Goal: Find specific fact: Find specific fact

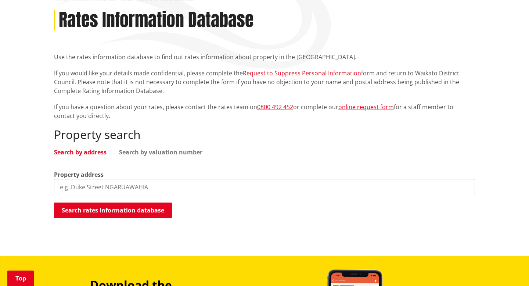
scroll to position [107, 0]
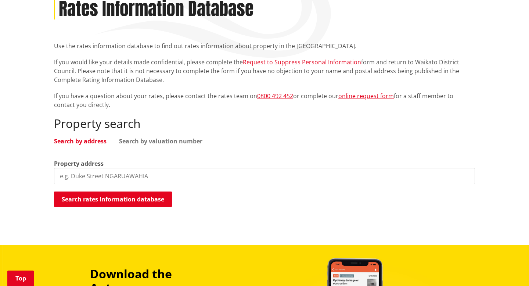
click at [208, 175] on input "search" at bounding box center [264, 176] width 421 height 16
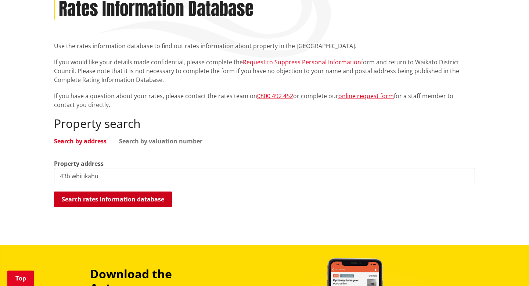
type input "43b whitikahu"
click at [157, 199] on button "Search rates information database" at bounding box center [113, 199] width 118 height 15
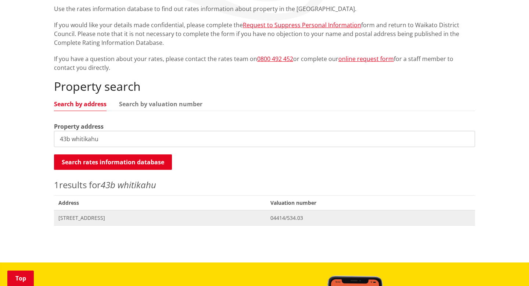
scroll to position [145, 0]
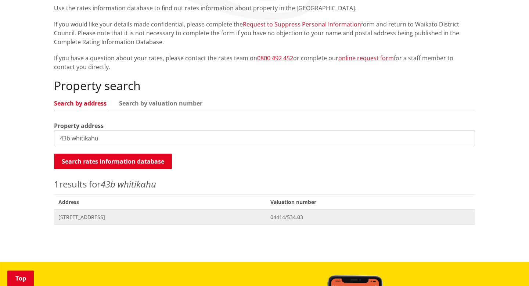
click at [127, 219] on span "[STREET_ADDRESS]" at bounding box center [159, 217] width 203 height 7
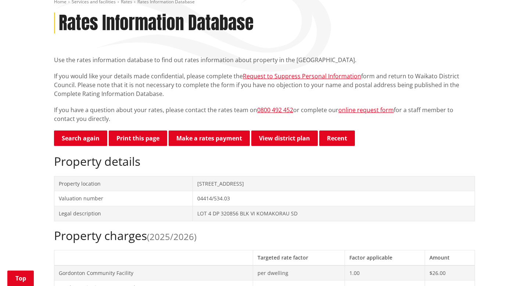
scroll to position [89, 0]
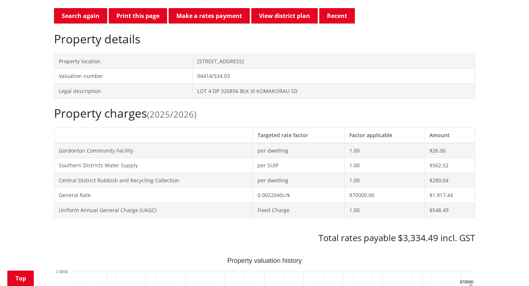
scroll to position [216, 0]
